Goal: Information Seeking & Learning: Understand process/instructions

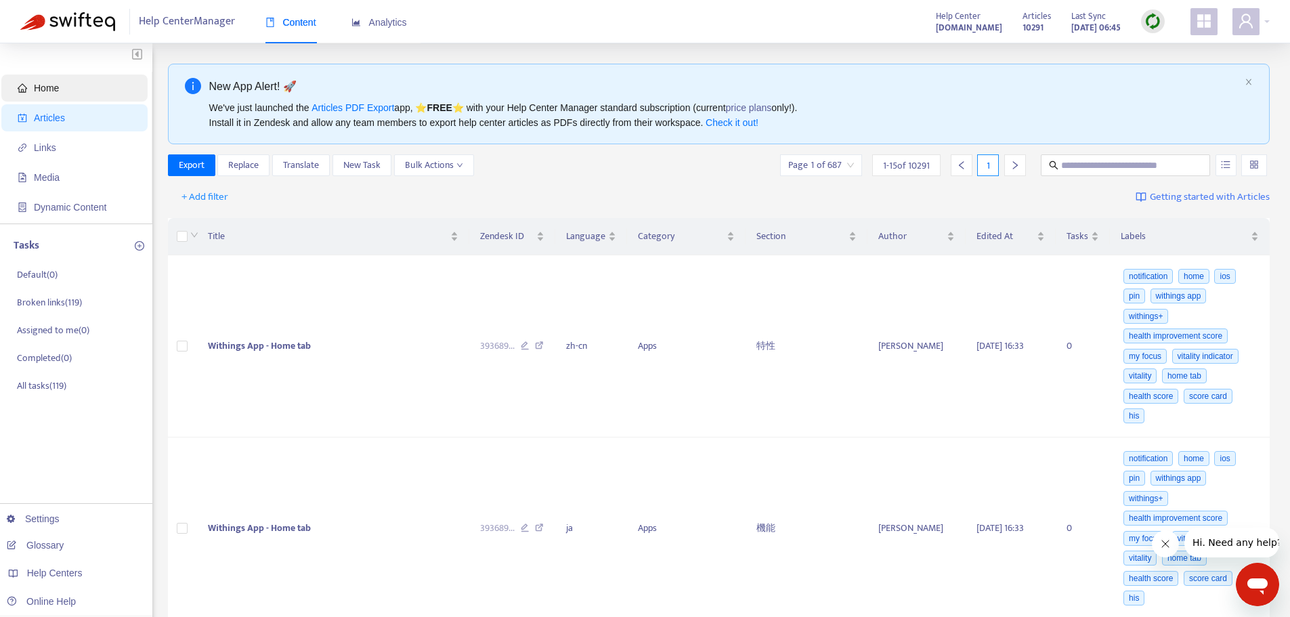
click at [75, 96] on span "Home" at bounding box center [77, 88] width 119 height 27
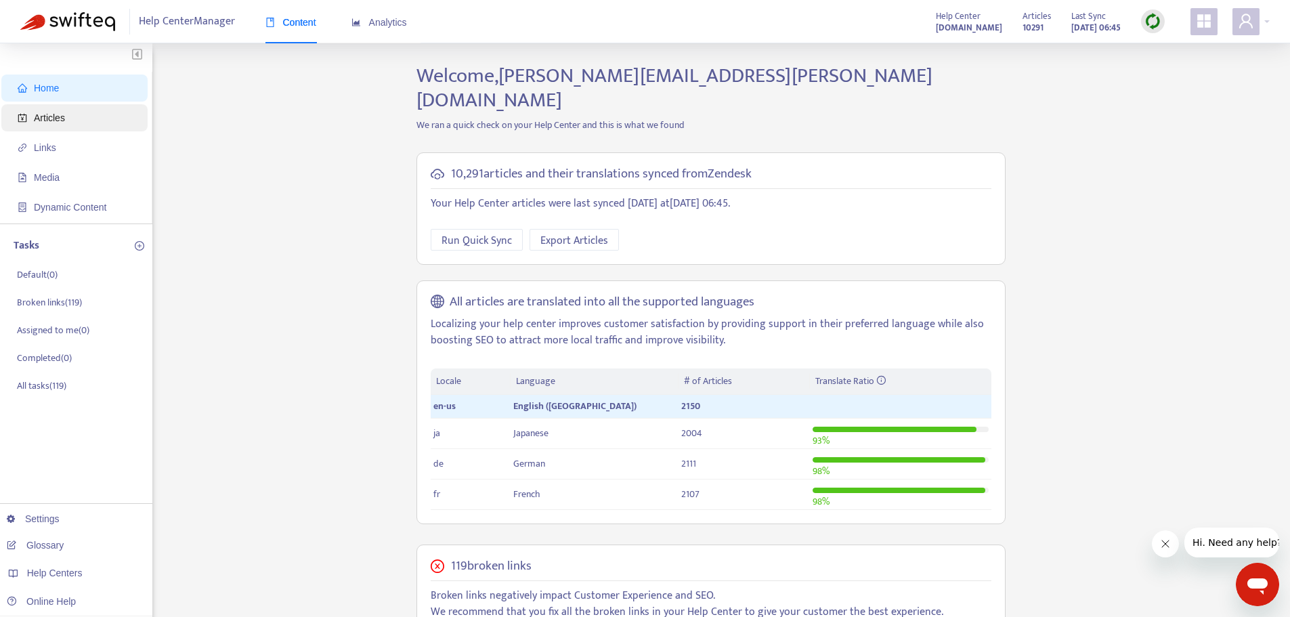
click at [80, 111] on span "Articles" at bounding box center [77, 117] width 119 height 27
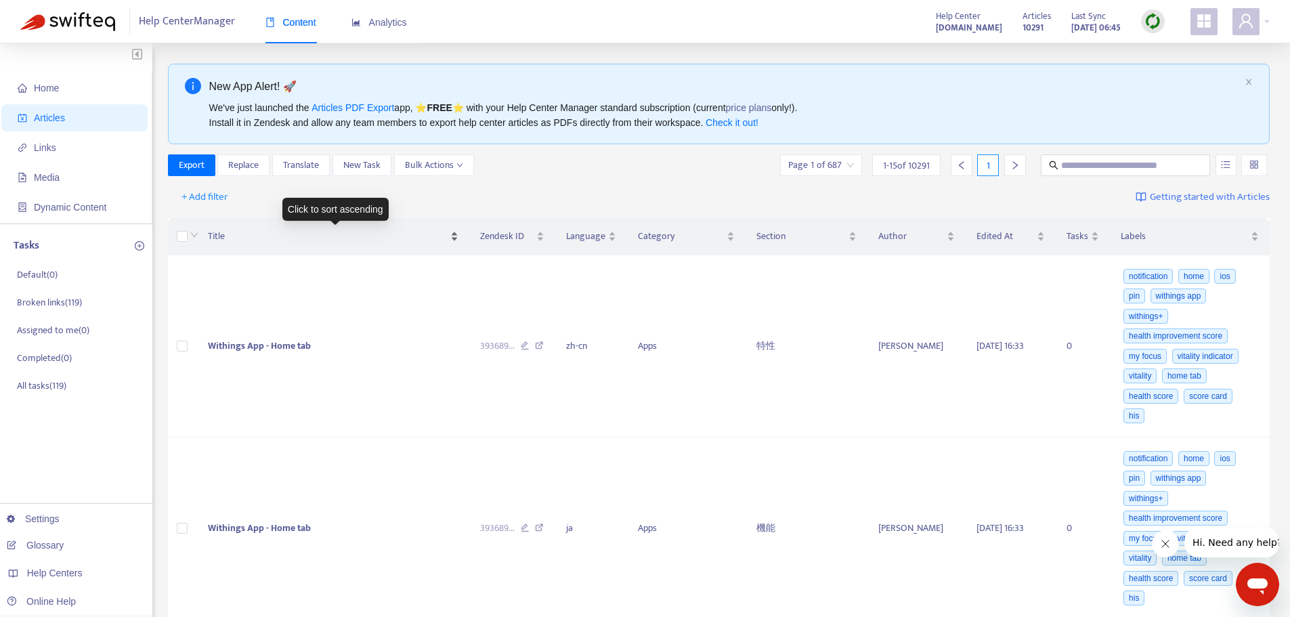
click at [208, 236] on div "Title" at bounding box center [333, 236] width 250 height 15
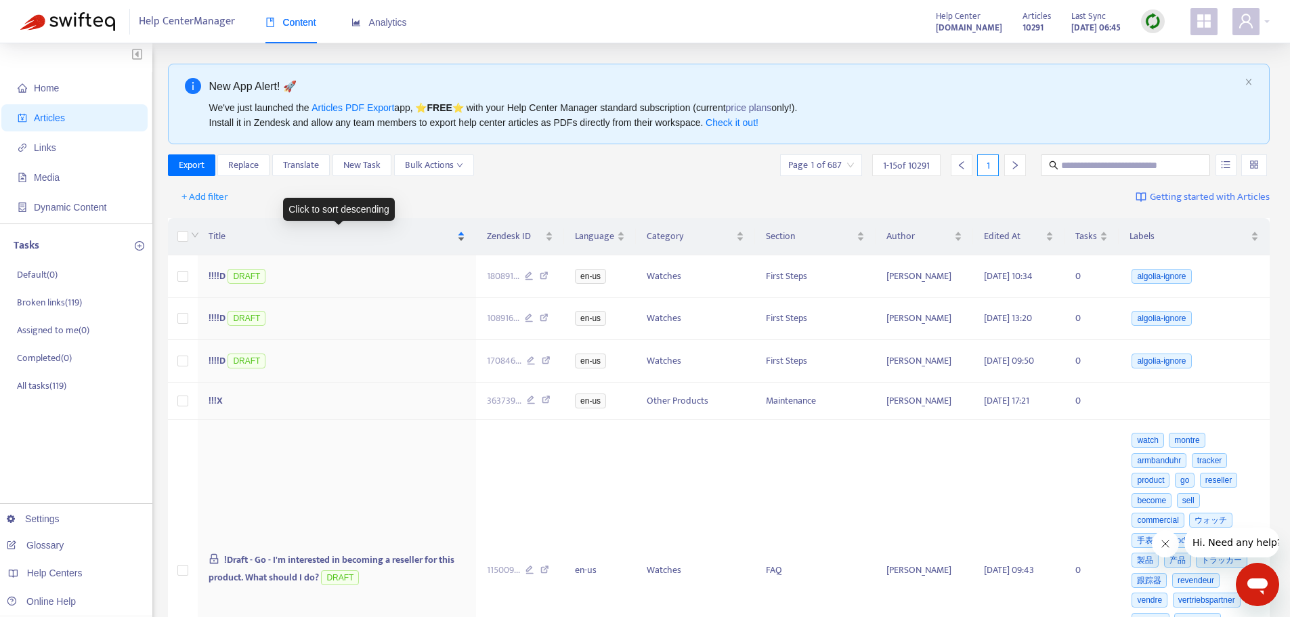
click at [243, 237] on span "Title" at bounding box center [332, 236] width 246 height 15
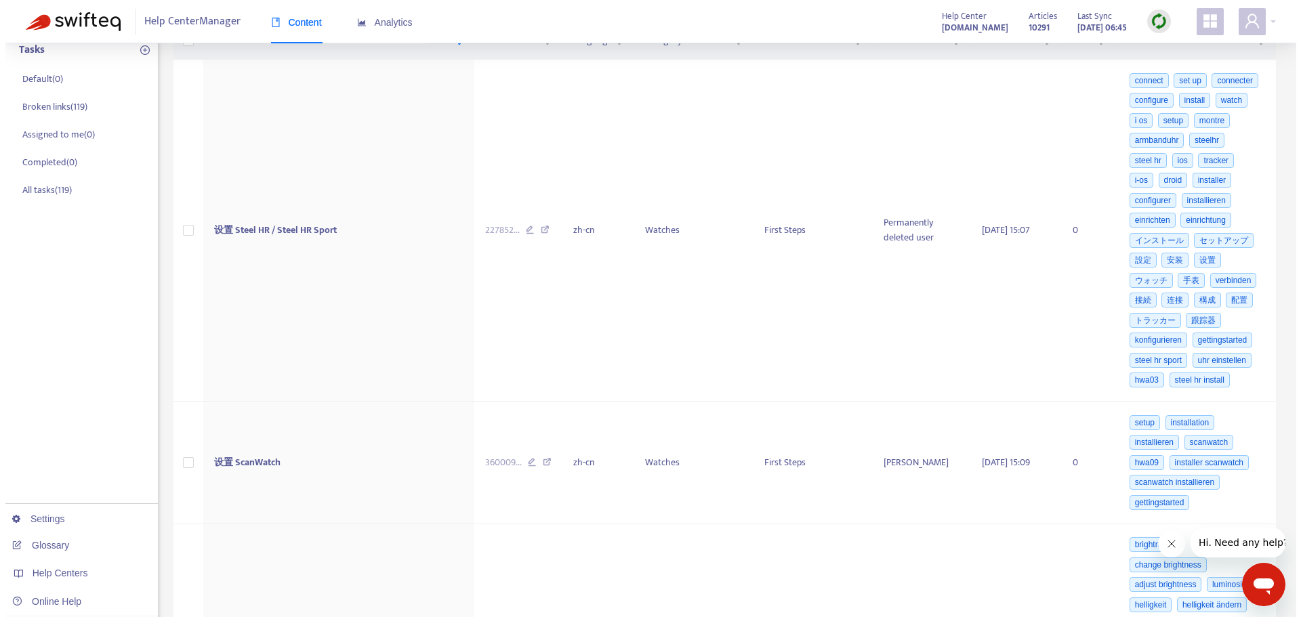
scroll to position [203, 0]
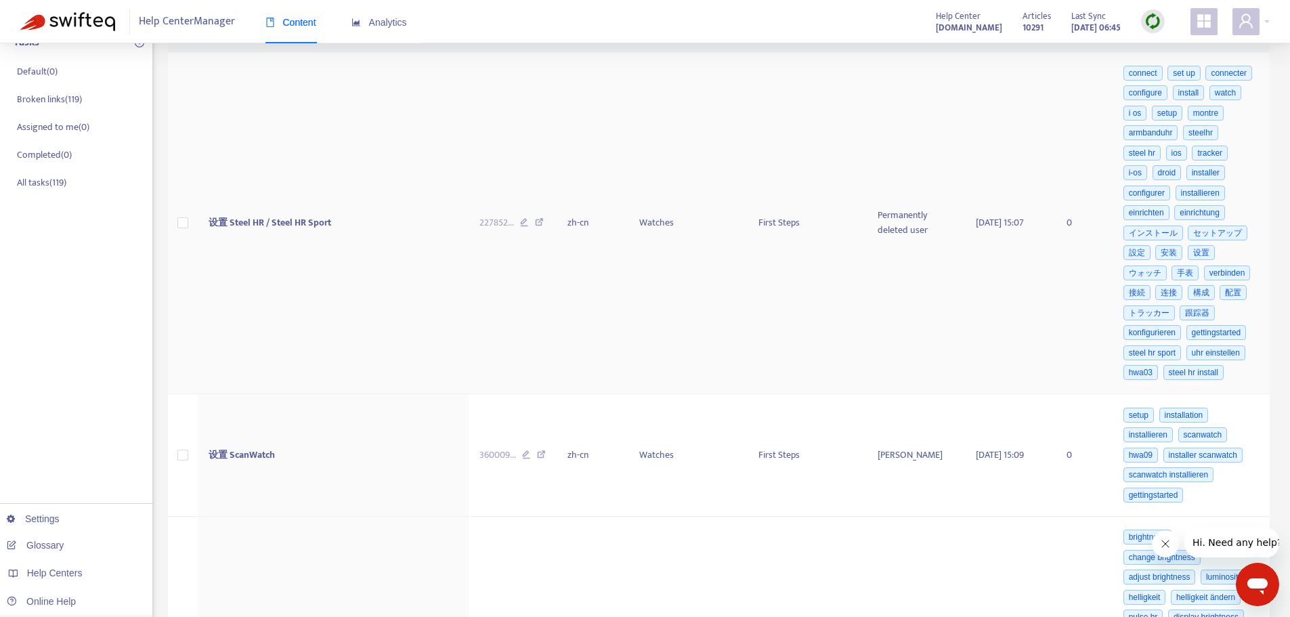
click at [308, 224] on span "设置 Steel HR / Steel HR Sport" at bounding box center [270, 223] width 123 height 16
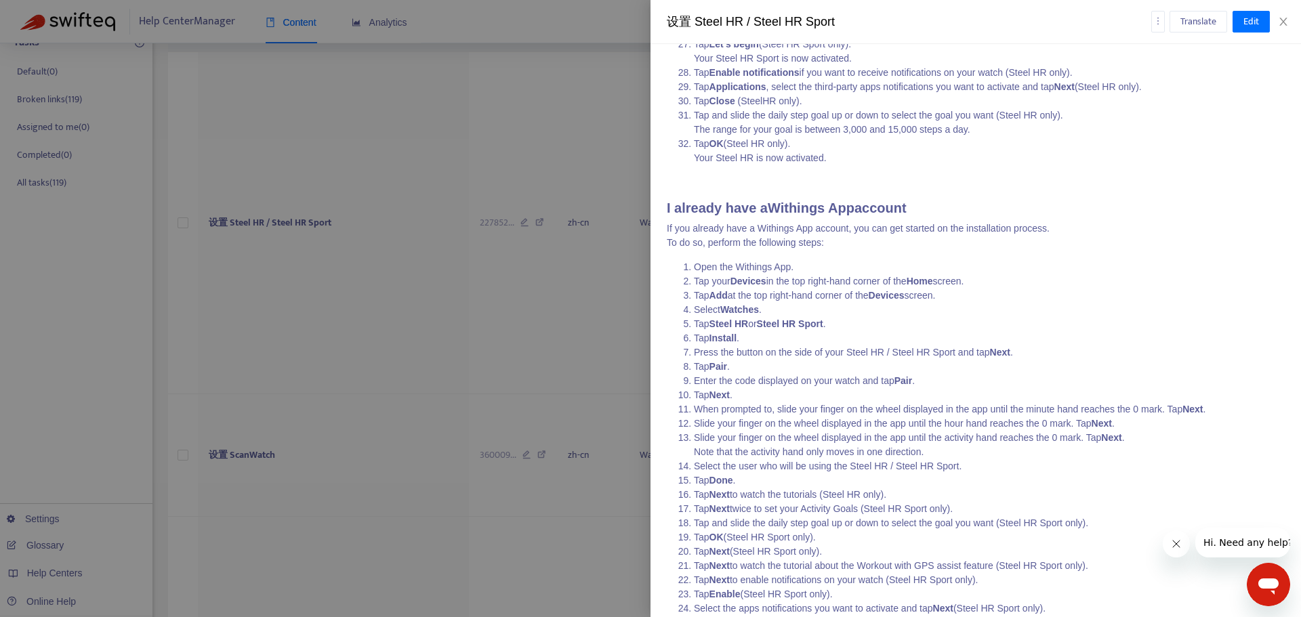
scroll to position [677, 0]
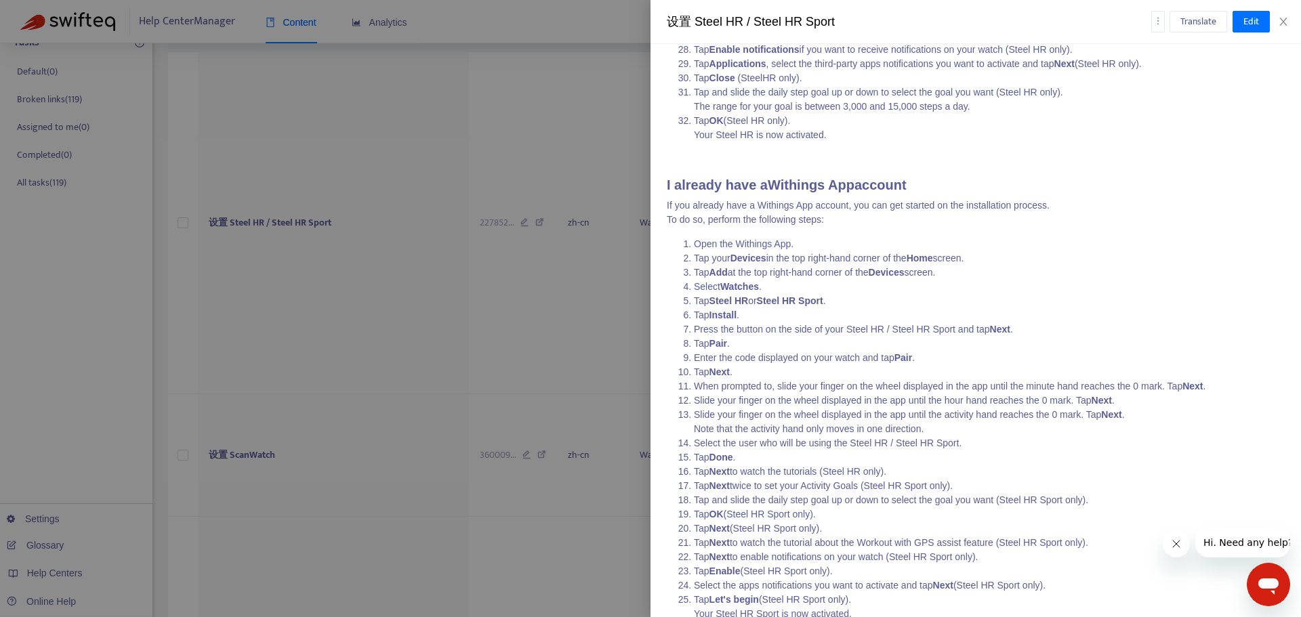
click at [825, 272] on li "Tap Add at the top right-hand corner of the Devices screen ." at bounding box center [989, 273] width 591 height 14
click at [785, 257] on li "Tap your Devices in the top right-hand corner of the Home screen." at bounding box center [989, 258] width 591 height 14
drag, startPoint x: 730, startPoint y: 258, endPoint x: 761, endPoint y: 259, distance: 31.9
click at [761, 259] on li "Tap your Devices in the top right-hand corner of the Home screen." at bounding box center [989, 258] width 591 height 14
click at [761, 259] on strong "Devices" at bounding box center [748, 258] width 36 height 11
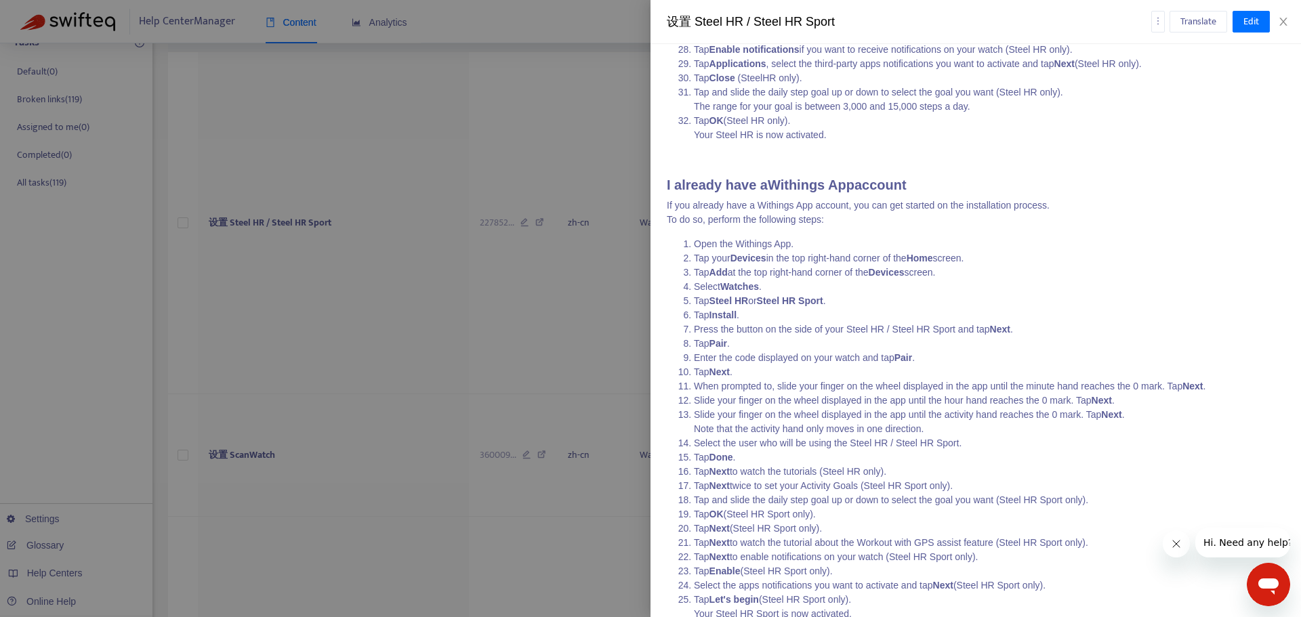
click at [848, 295] on li "Tap Steel HR or Steel HR Sport ." at bounding box center [989, 301] width 591 height 14
drag, startPoint x: 732, startPoint y: 259, endPoint x: 765, endPoint y: 262, distance: 33.4
click at [765, 262] on strong "Devices" at bounding box center [748, 258] width 36 height 11
click at [514, 280] on div at bounding box center [650, 308] width 1301 height 617
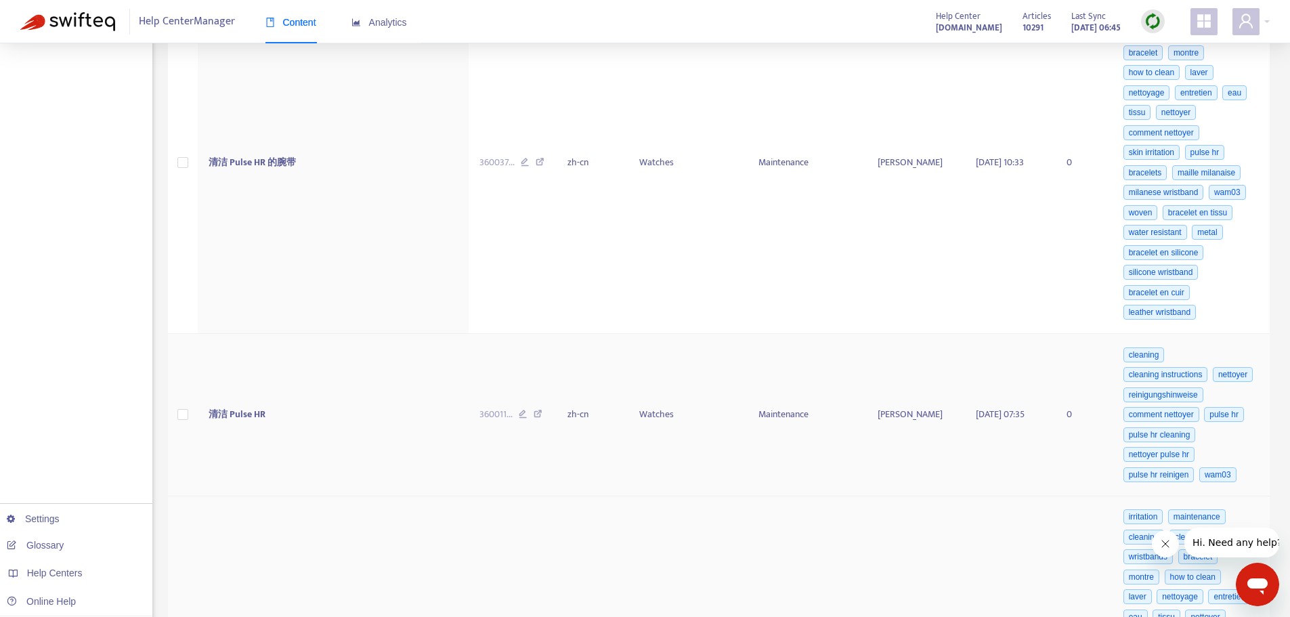
scroll to position [3766, 0]
